Goal: Transaction & Acquisition: Purchase product/service

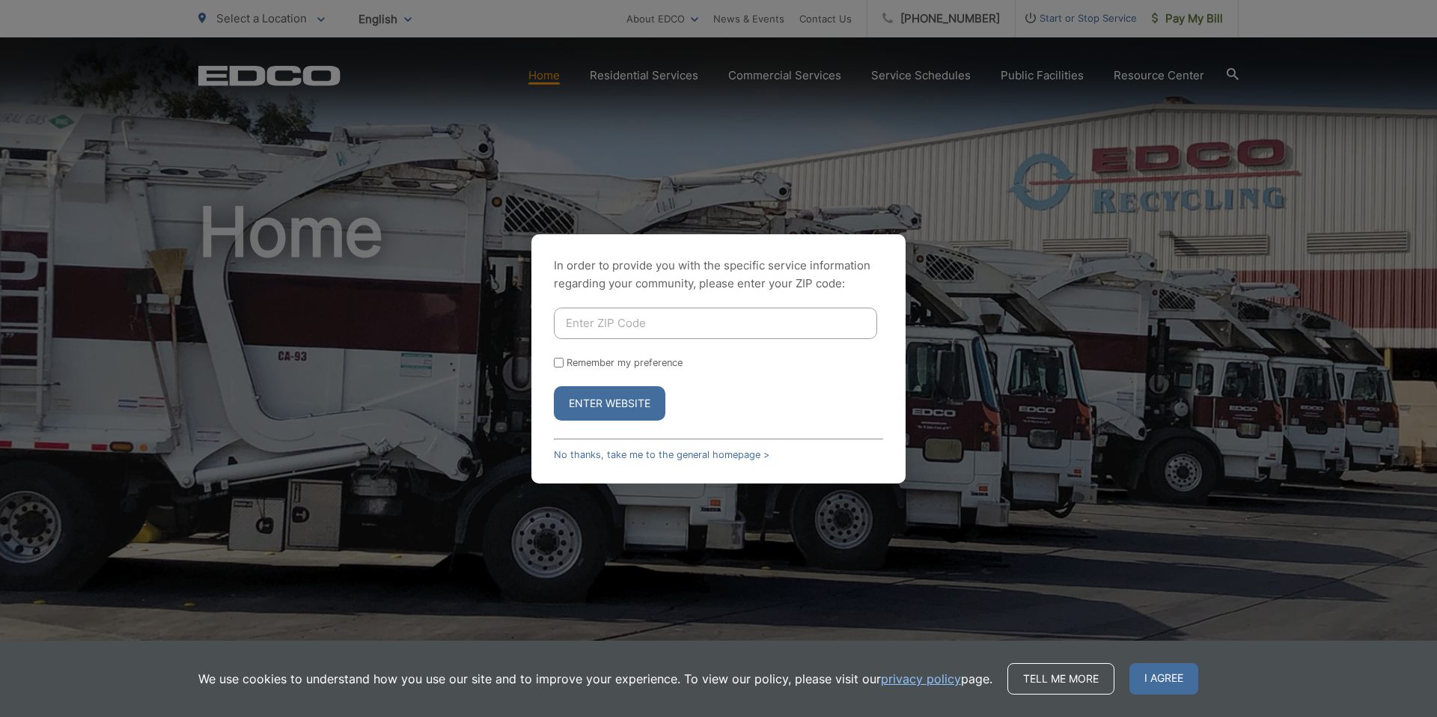
click at [632, 327] on input "Enter ZIP Code" at bounding box center [715, 323] width 323 height 31
type input "91941"
drag, startPoint x: 560, startPoint y: 361, endPoint x: 560, endPoint y: 370, distance: 9.0
click at [560, 361] on input "Remember my preference" at bounding box center [559, 363] width 10 height 10
checkbox input "true"
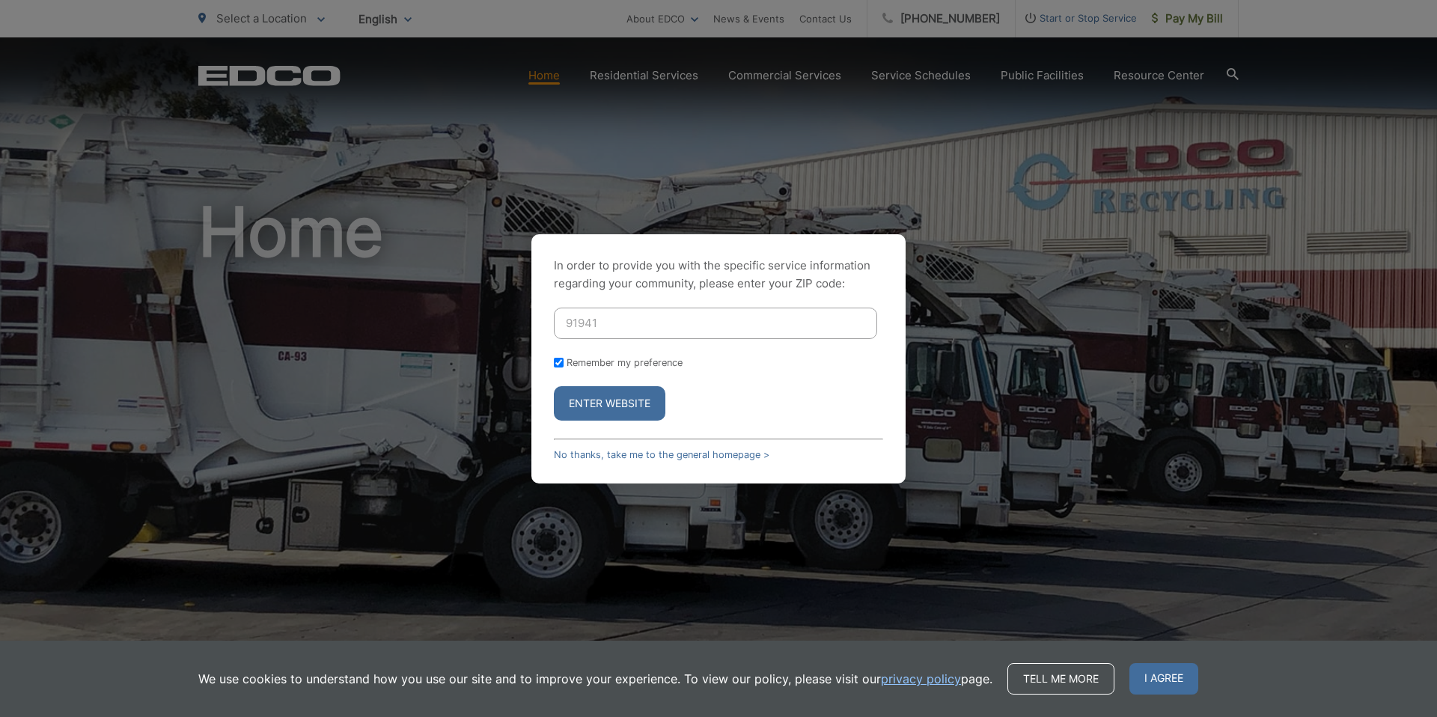
checkbox input "true"
click at [566, 394] on button "Enter Website" at bounding box center [609, 403] width 111 height 34
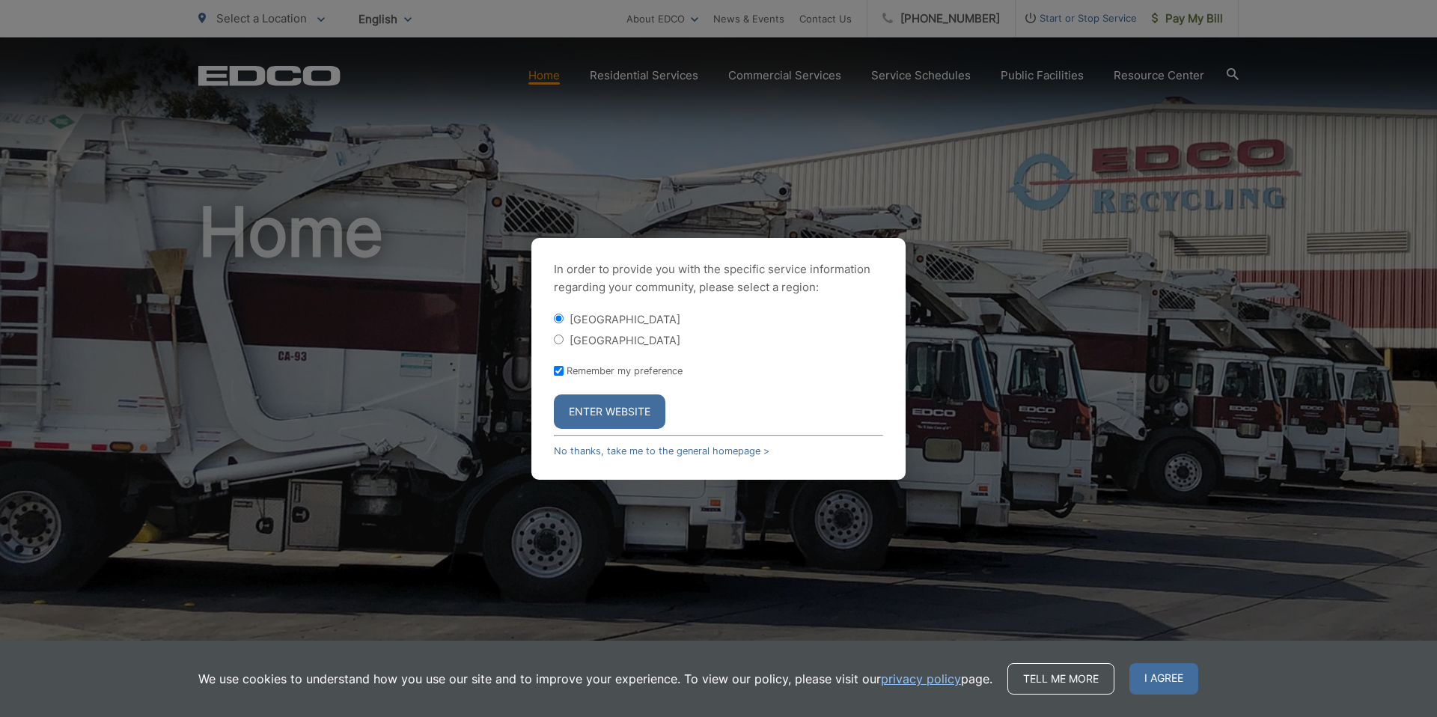
click at [611, 416] on button "Enter Website" at bounding box center [609, 411] width 111 height 34
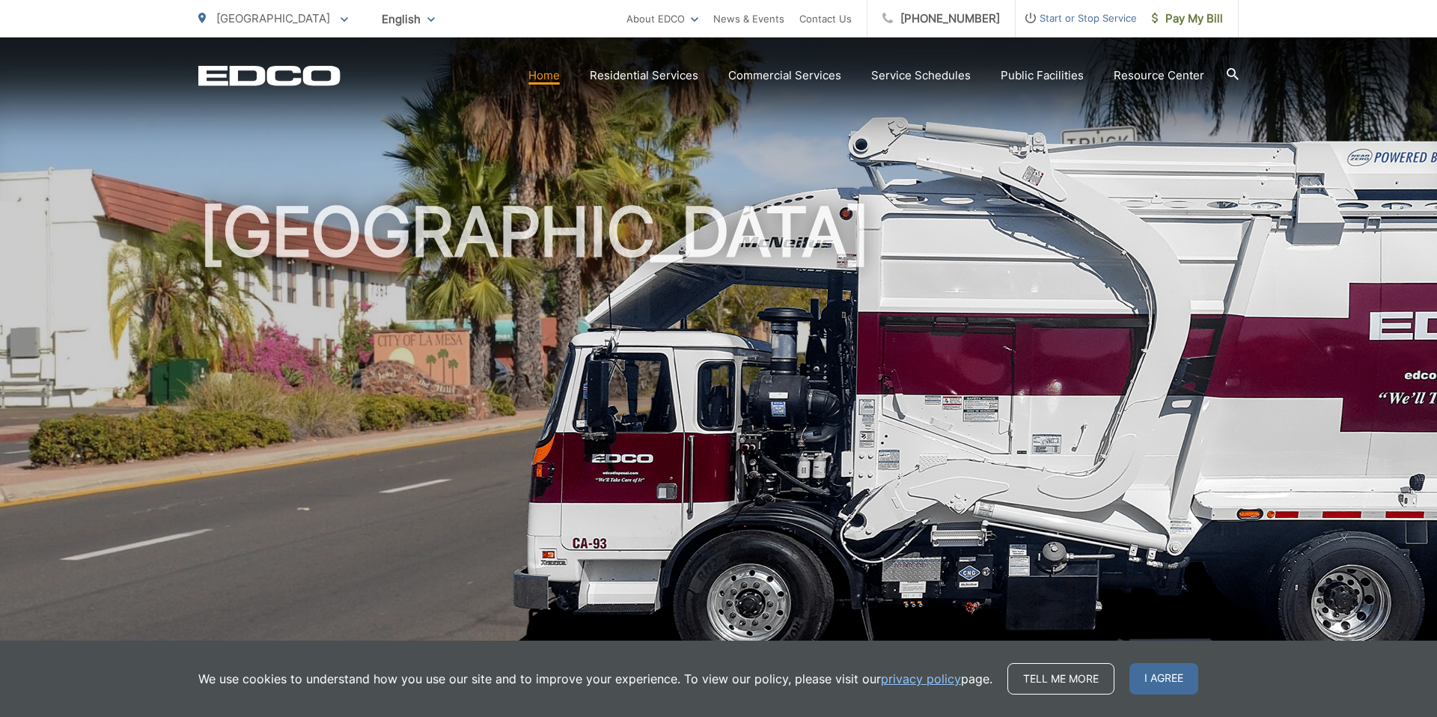
scroll to position [31, 0]
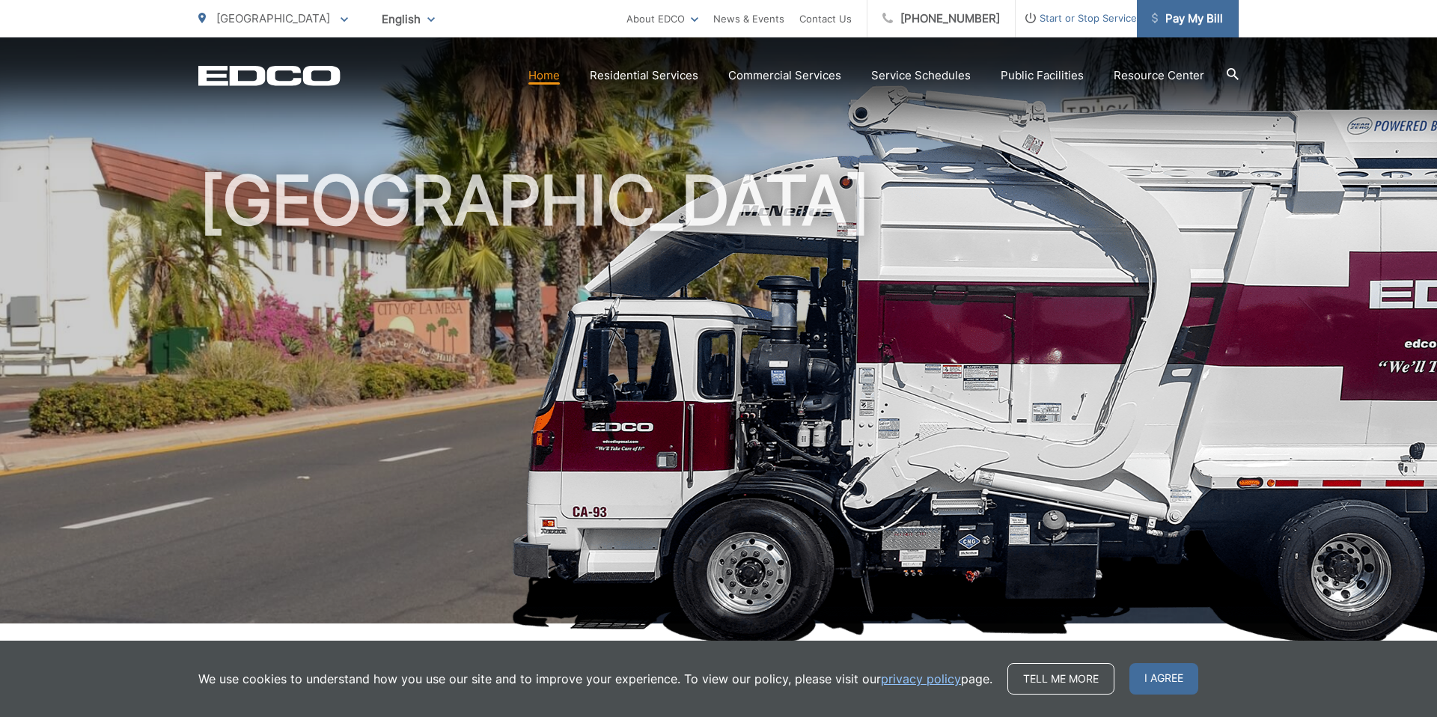
click at [1189, 22] on span "Pay My Bill" at bounding box center [1187, 19] width 71 height 18
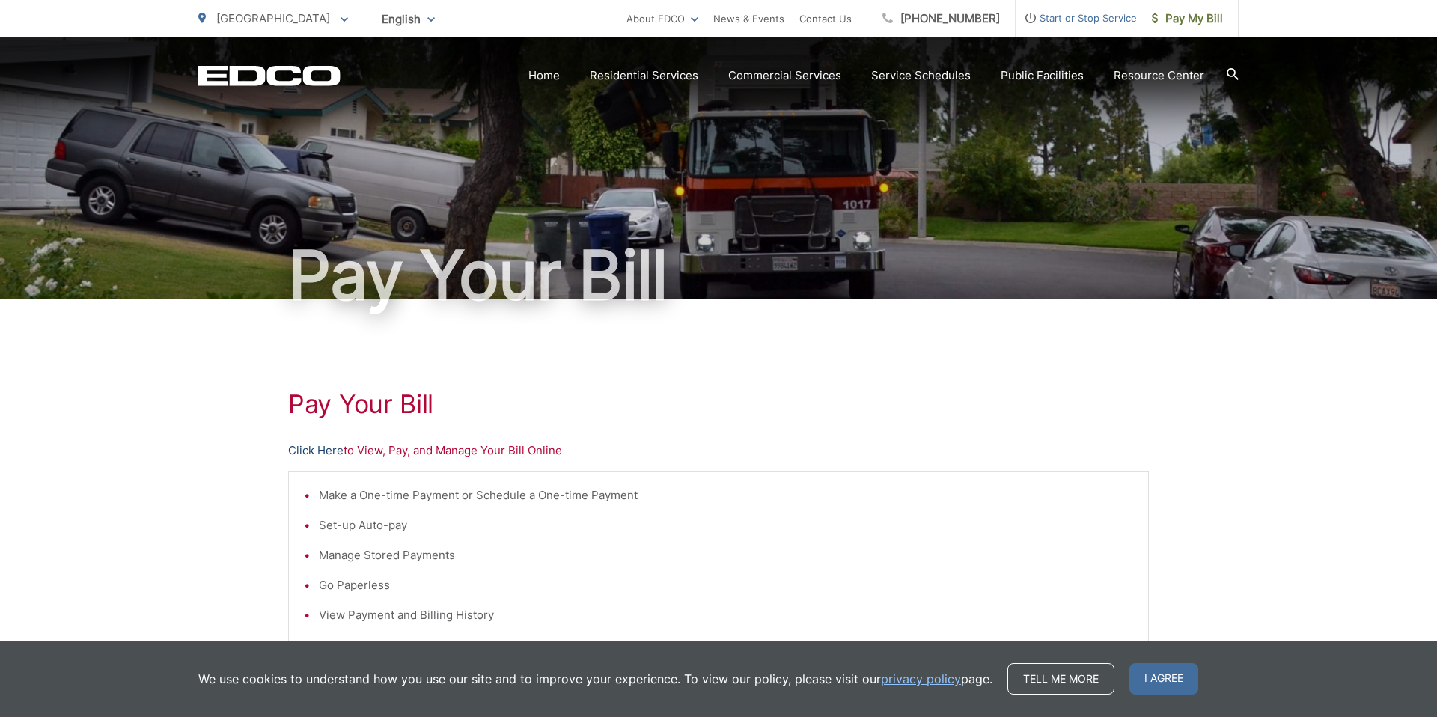
click at [316, 450] on link "Click Here" at bounding box center [315, 450] width 55 height 18
